Goal: Task Accomplishment & Management: Use online tool/utility

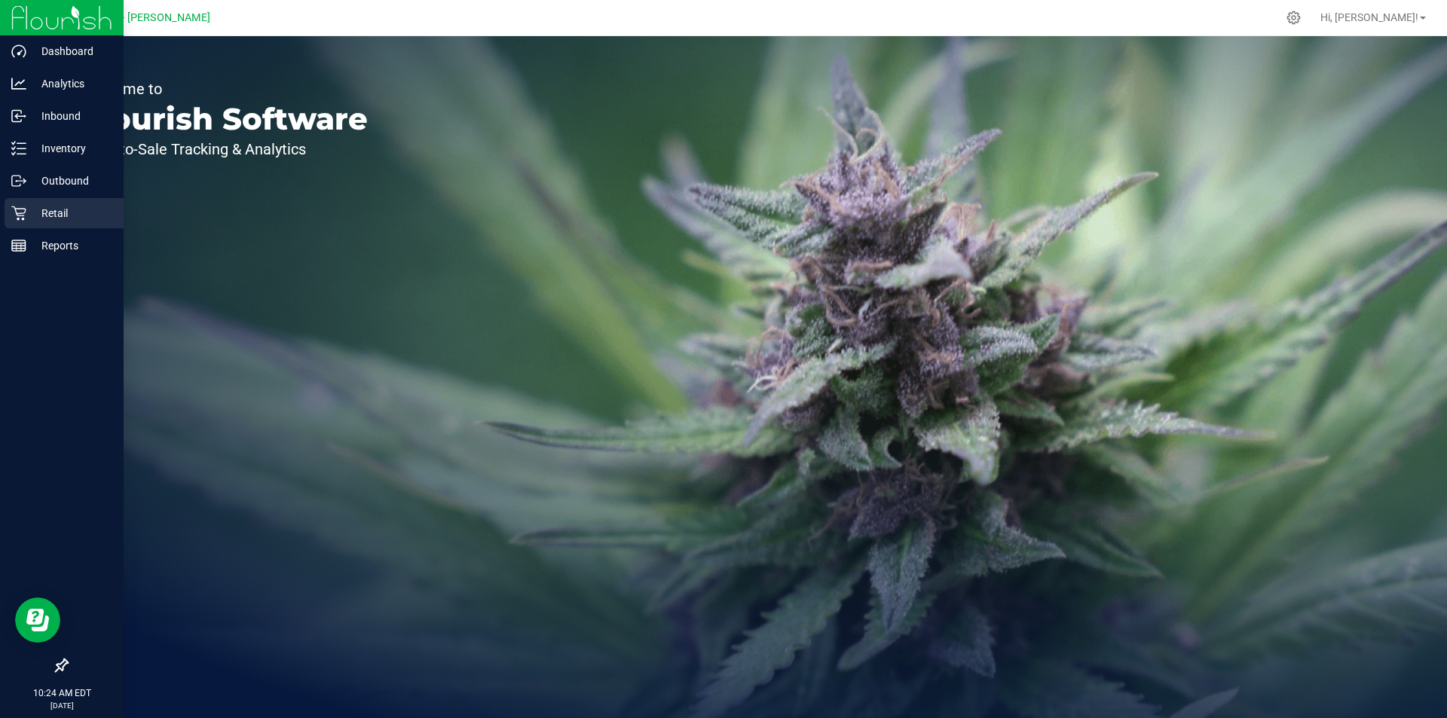
click at [28, 209] on p "Retail" at bounding box center [71, 213] width 90 height 18
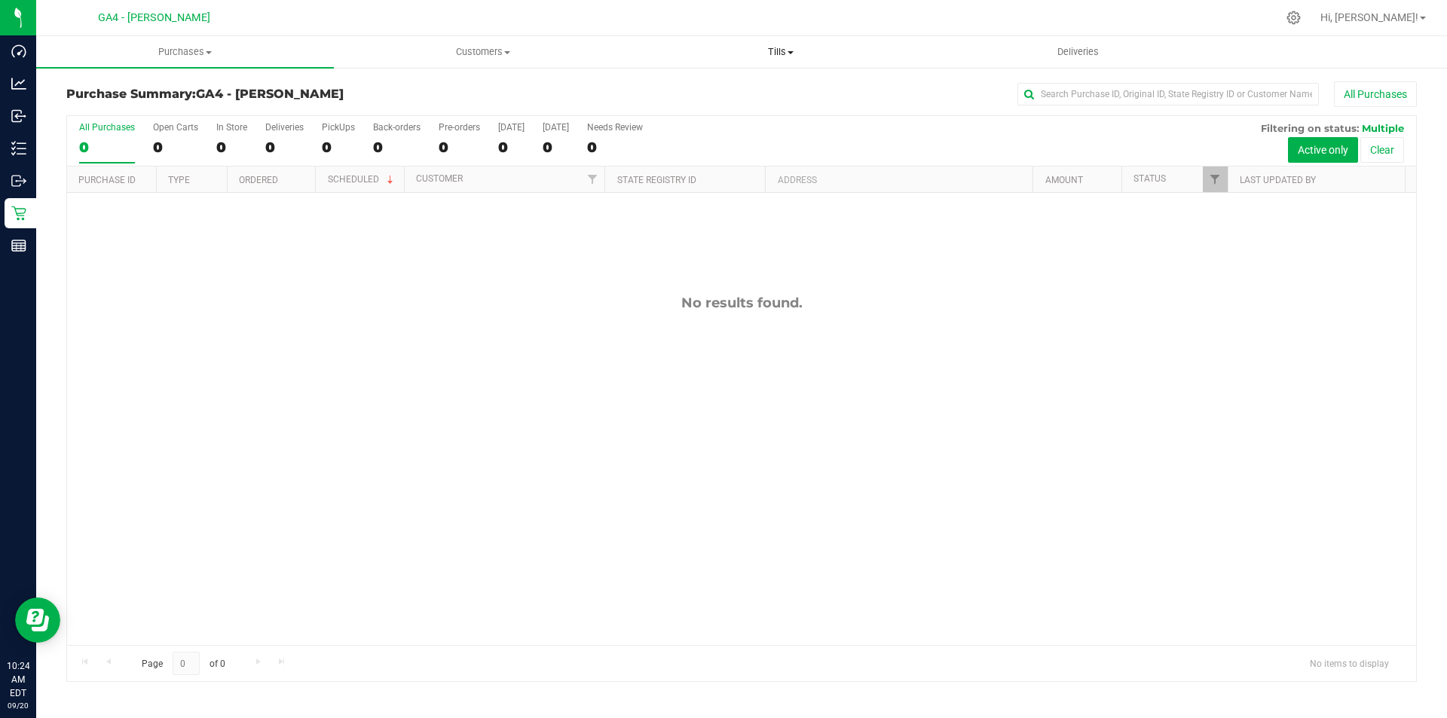
click at [787, 55] on span "Tills" at bounding box center [780, 52] width 296 height 14
click at [698, 87] on span "Manage tills" at bounding box center [682, 90] width 102 height 13
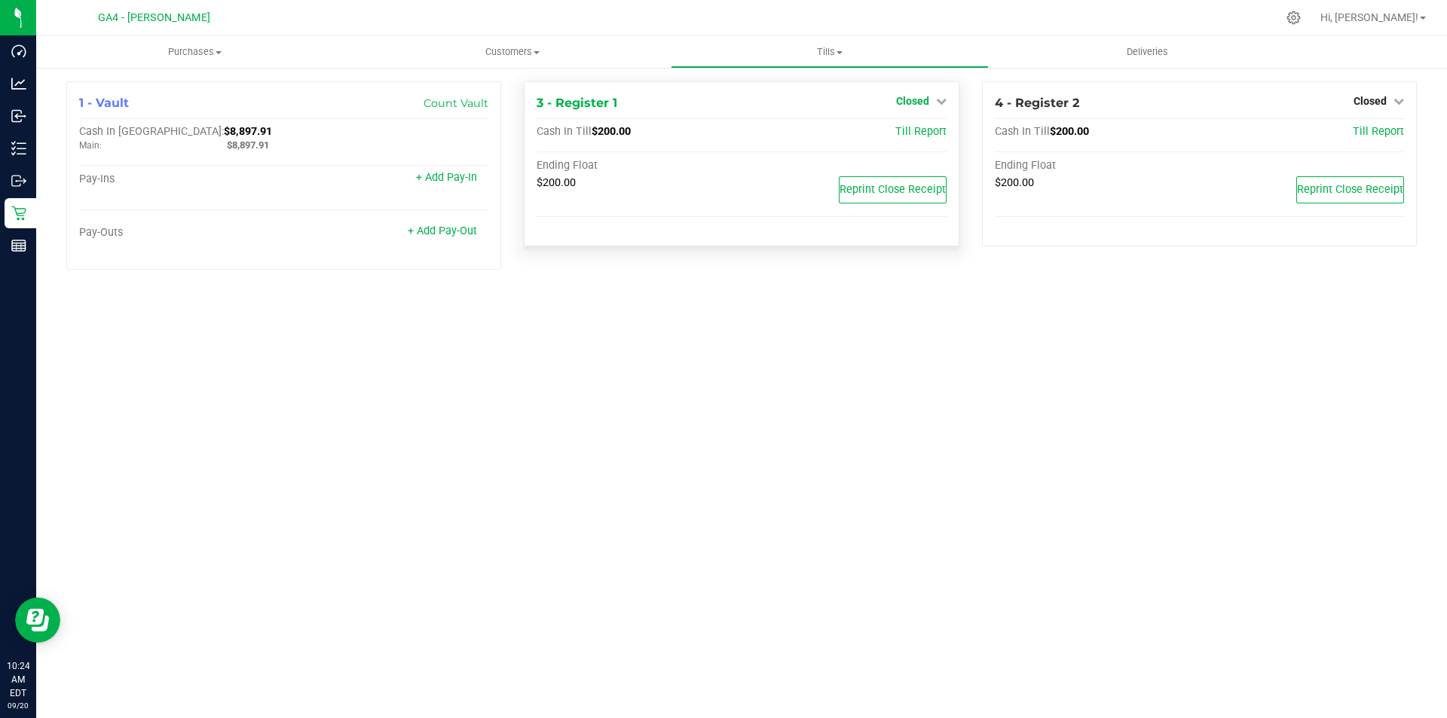
click at [944, 102] on icon at bounding box center [941, 101] width 11 height 11
click at [894, 136] on link "Open Till" at bounding box center [912, 133] width 40 height 12
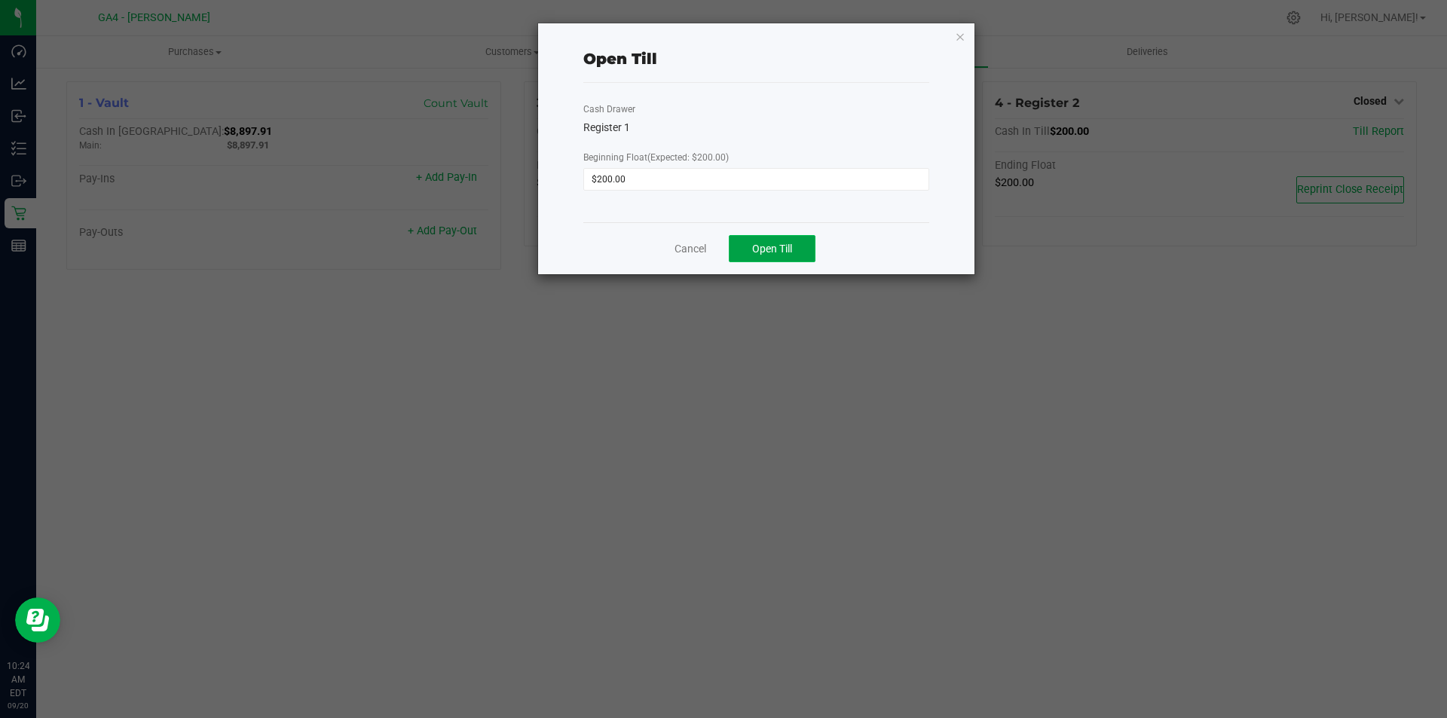
click at [789, 243] on span "Open Till" at bounding box center [772, 249] width 40 height 12
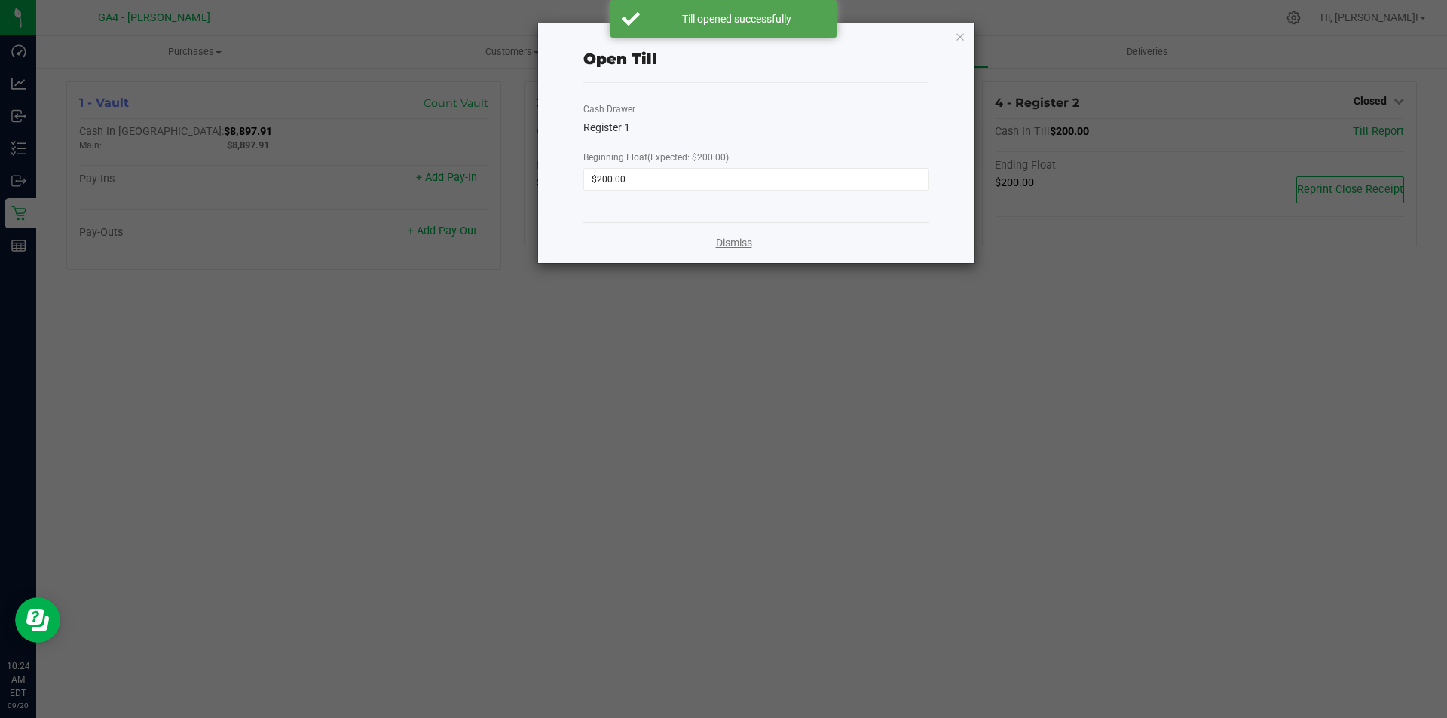
click at [729, 242] on link "Dismiss" at bounding box center [734, 243] width 36 height 16
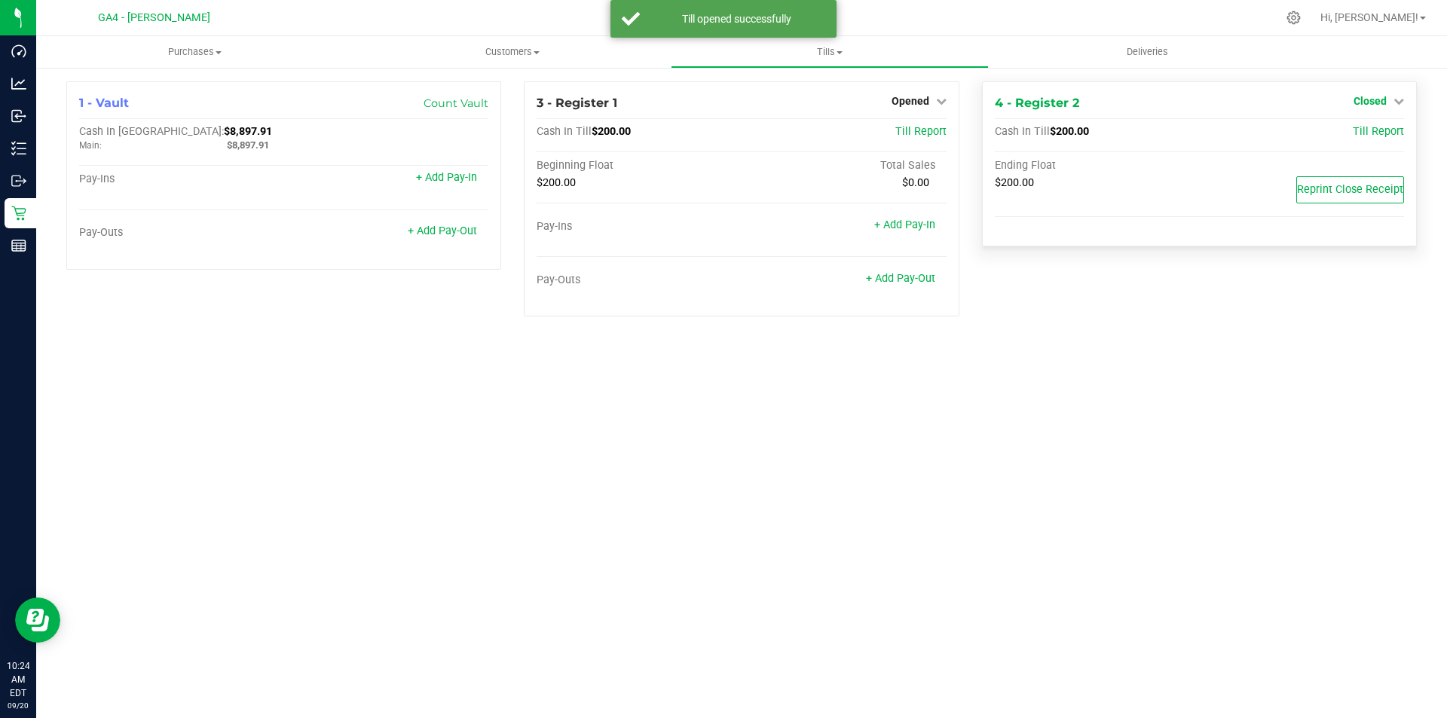
click at [1385, 101] on span "Closed" at bounding box center [1369, 101] width 33 height 12
click at [1353, 134] on link "Open Till" at bounding box center [1370, 133] width 40 height 12
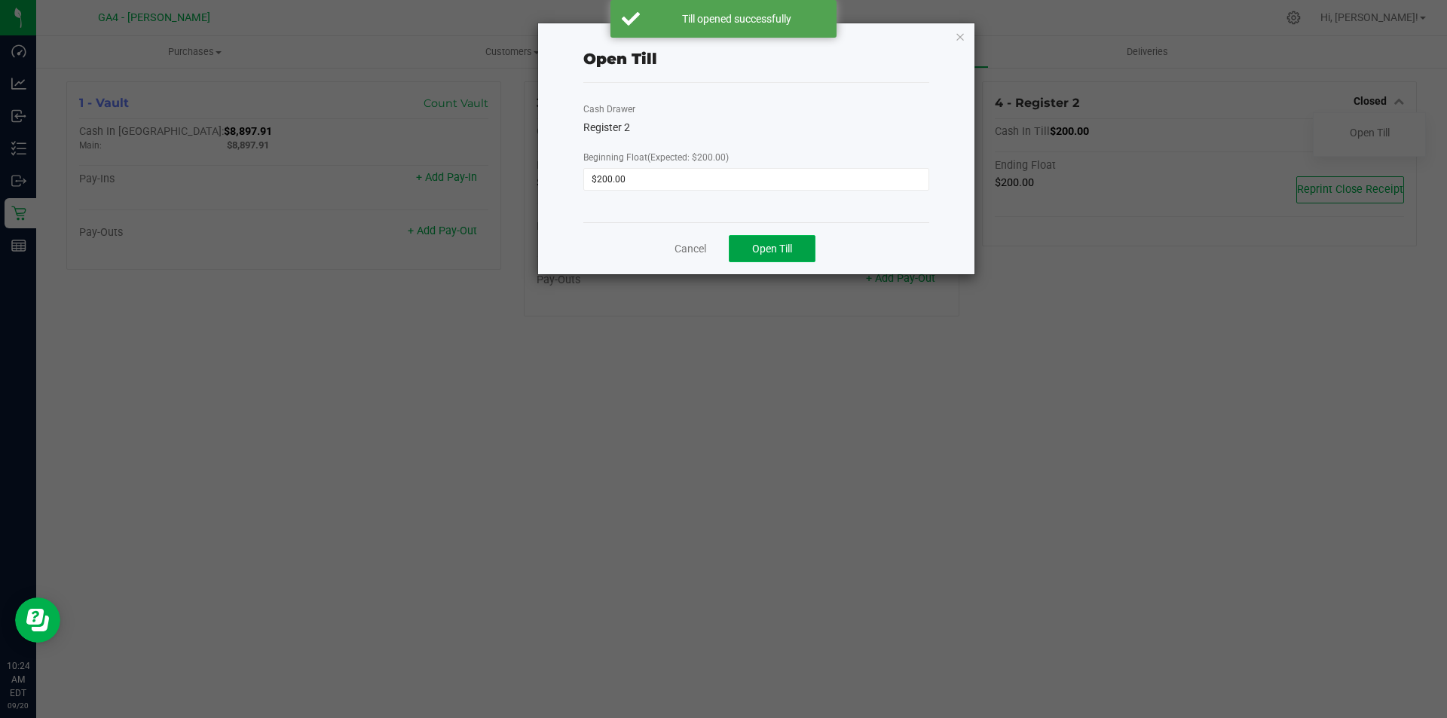
click at [761, 246] on span "Open Till" at bounding box center [772, 249] width 40 height 12
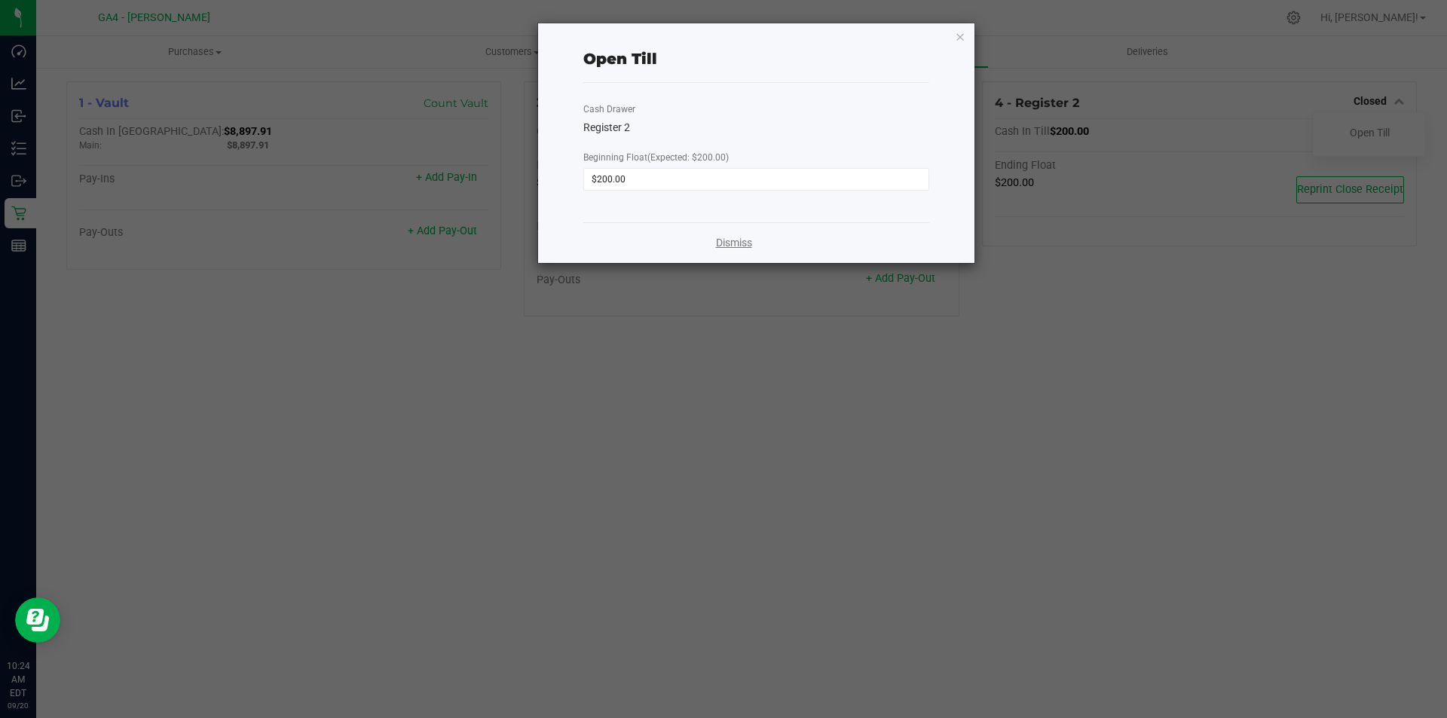
click at [740, 241] on link "Dismiss" at bounding box center [734, 243] width 36 height 16
